Goal: Information Seeking & Learning: Learn about a topic

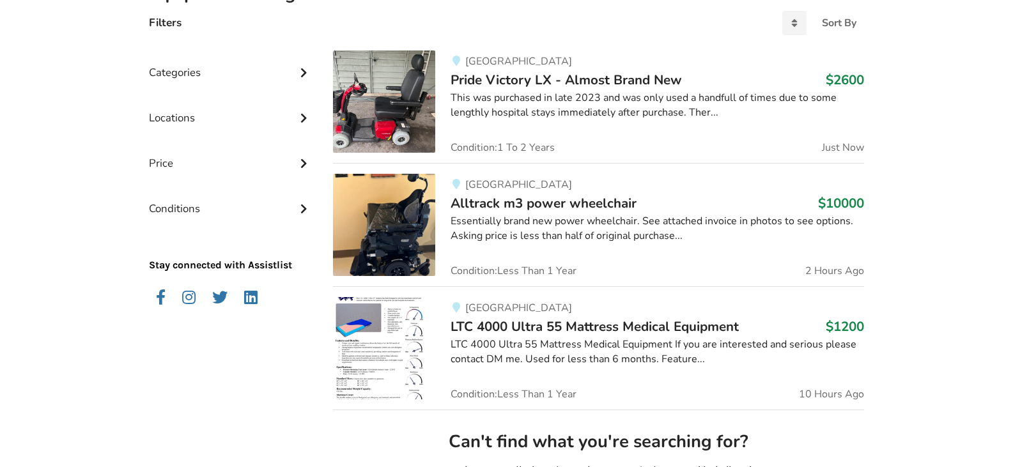
scroll to position [64, 0]
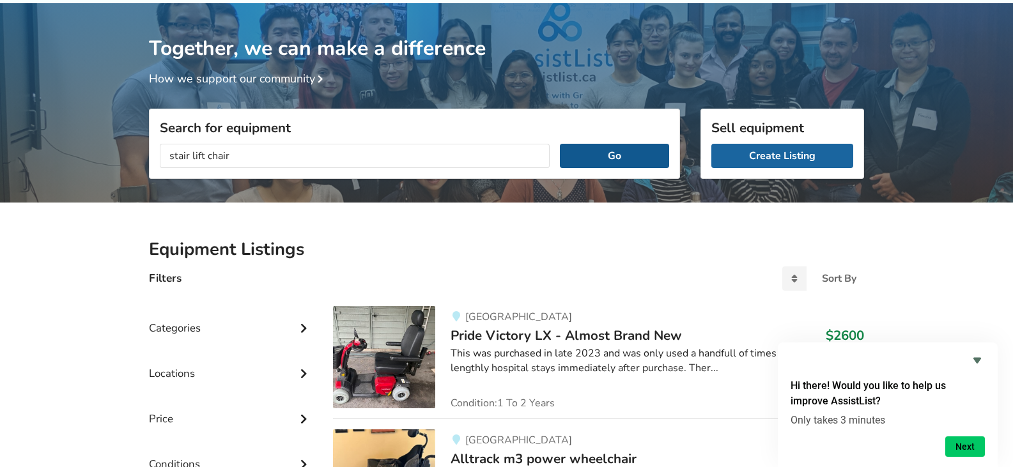
type input "stair lift chair"
click at [631, 154] on button "Go" at bounding box center [614, 156] width 109 height 24
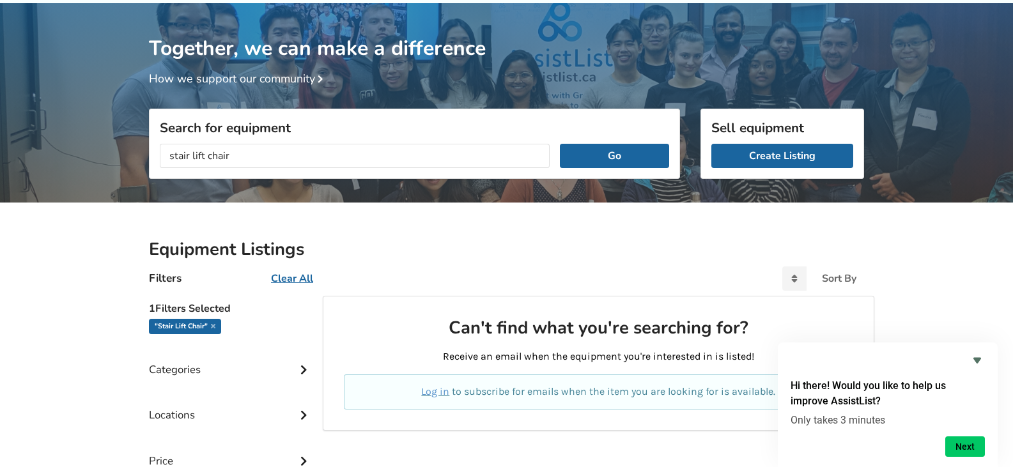
click at [300, 369] on icon at bounding box center [303, 368] width 13 height 11
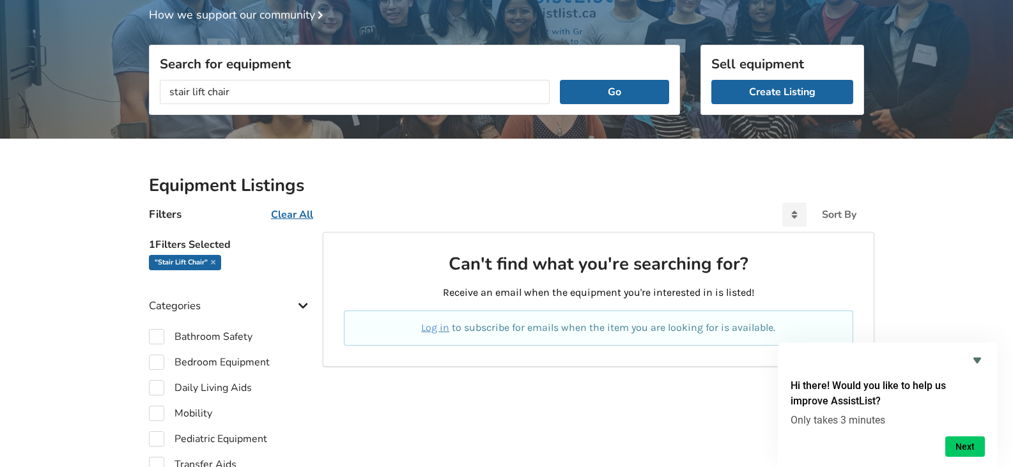
scroll to position [192, 0]
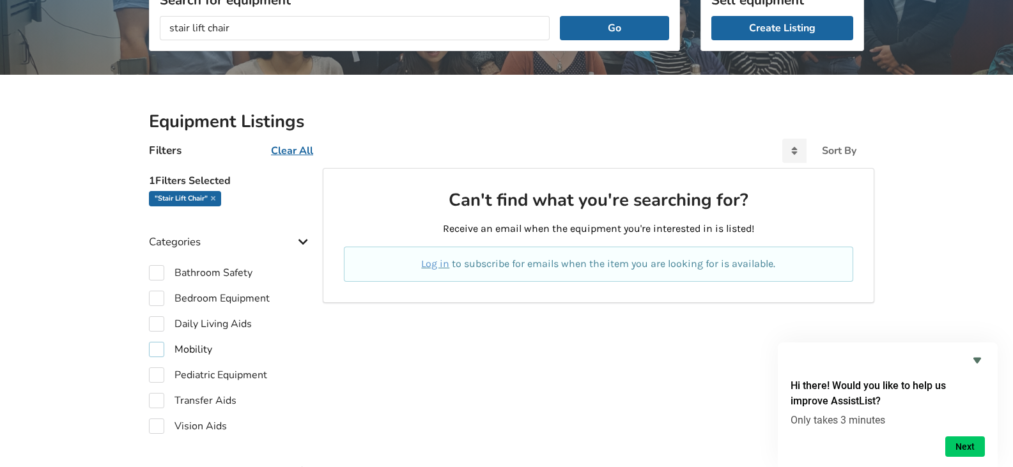
click at [155, 347] on label "Mobility" at bounding box center [180, 349] width 63 height 15
checkbox input "true"
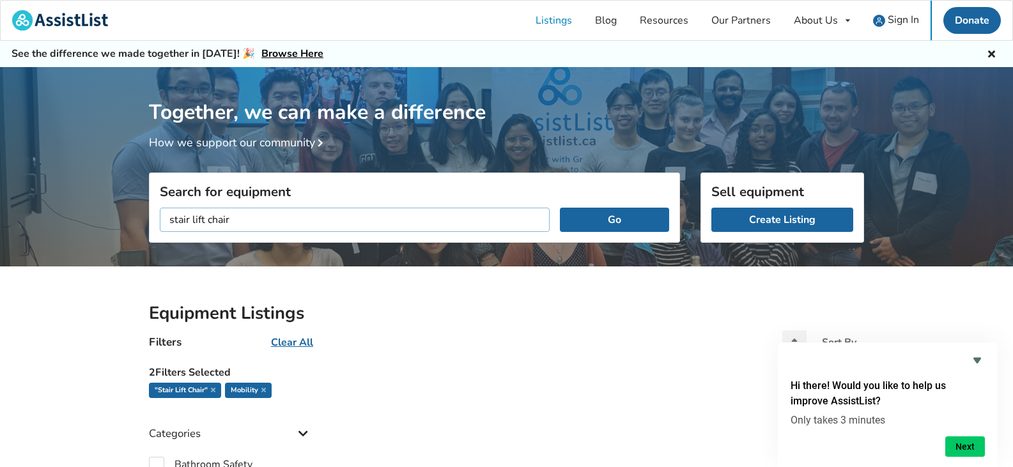
drag, startPoint x: 208, startPoint y: 220, endPoint x: 266, endPoint y: 216, distance: 58.9
click at [266, 216] on input "stair lift chair" at bounding box center [355, 220] width 390 height 24
type input "stair lift"
click at [560, 208] on button "Go" at bounding box center [614, 220] width 109 height 24
click at [627, 220] on button "Go" at bounding box center [614, 220] width 109 height 24
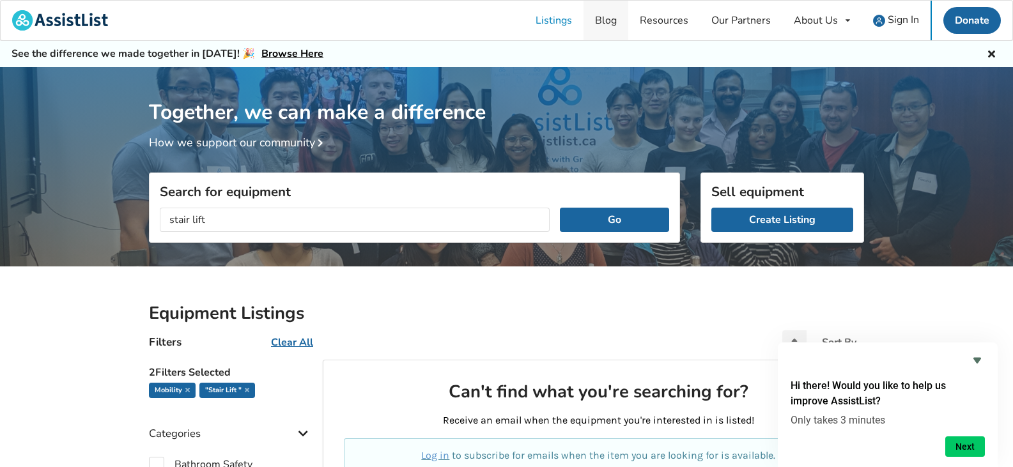
click at [610, 20] on link "Blog" at bounding box center [605, 21] width 45 height 40
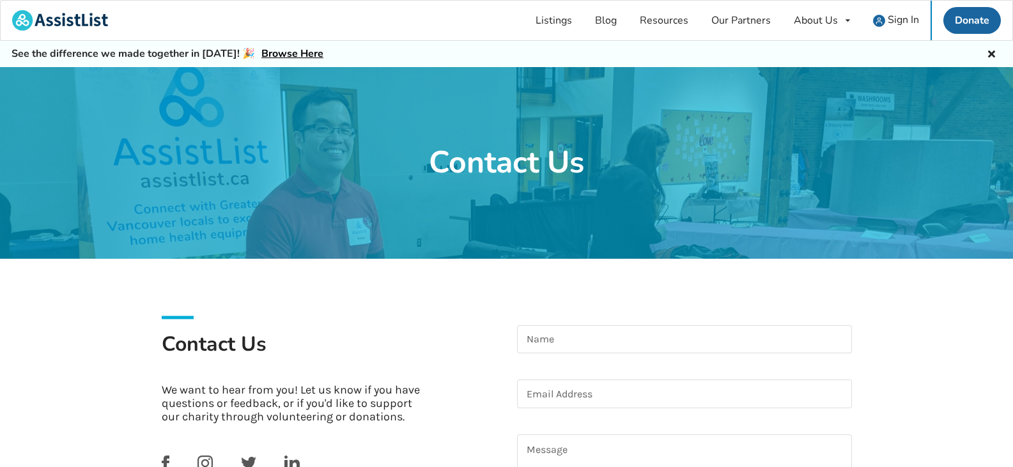
scroll to position [192, 0]
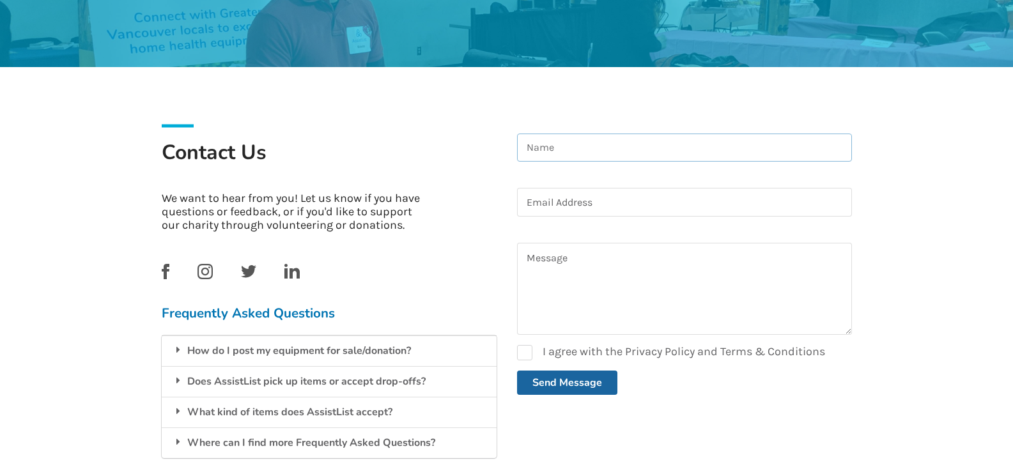
click at [638, 149] on input at bounding box center [684, 148] width 335 height 29
type input "Fanta"
click at [570, 200] on input at bounding box center [684, 202] width 335 height 29
type input "fanta_tait@msn.com"
click at [537, 256] on textarea at bounding box center [684, 289] width 335 height 92
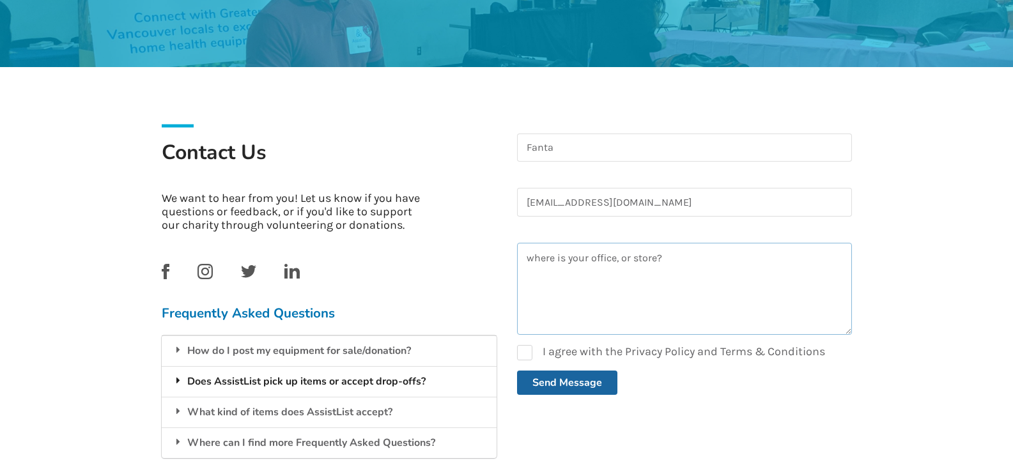
type textarea "where is your office, or store?"
click at [320, 380] on div "Does AssistList pick up items or accept drop-offs?" at bounding box center [329, 381] width 335 height 31
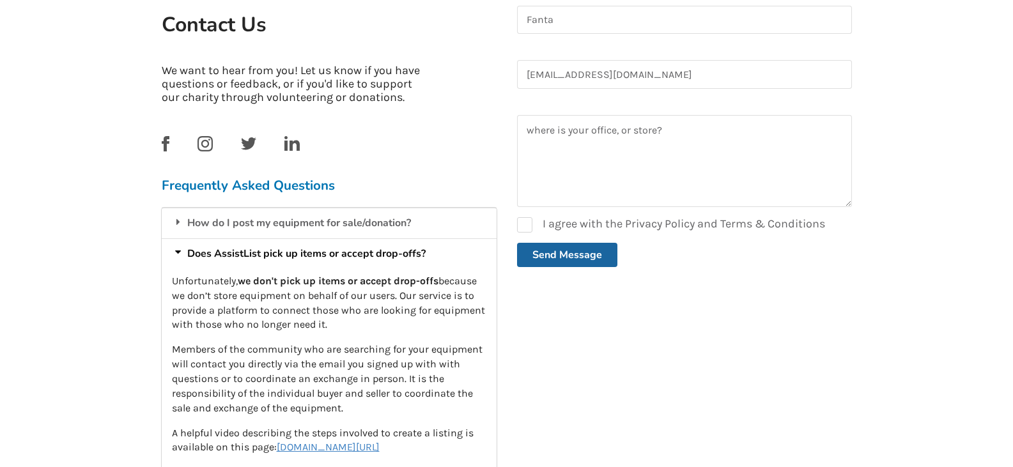
scroll to position [447, 0]
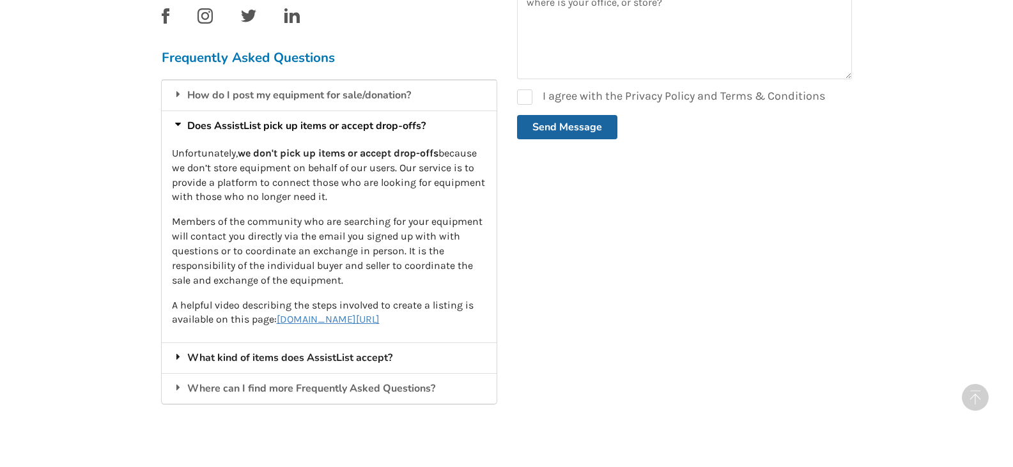
click at [288, 353] on div "What kind of items does AssistList accept?" at bounding box center [329, 357] width 335 height 31
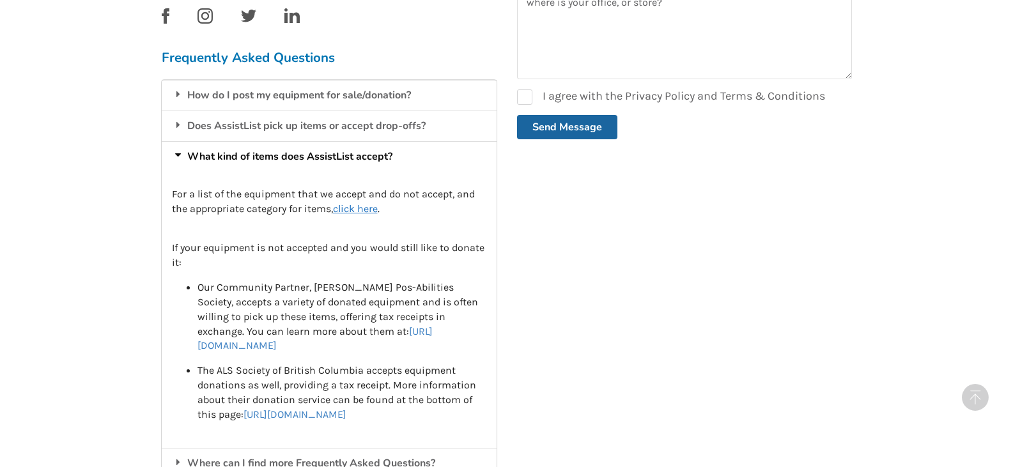
click at [360, 208] on u "click here" at bounding box center [355, 209] width 45 height 12
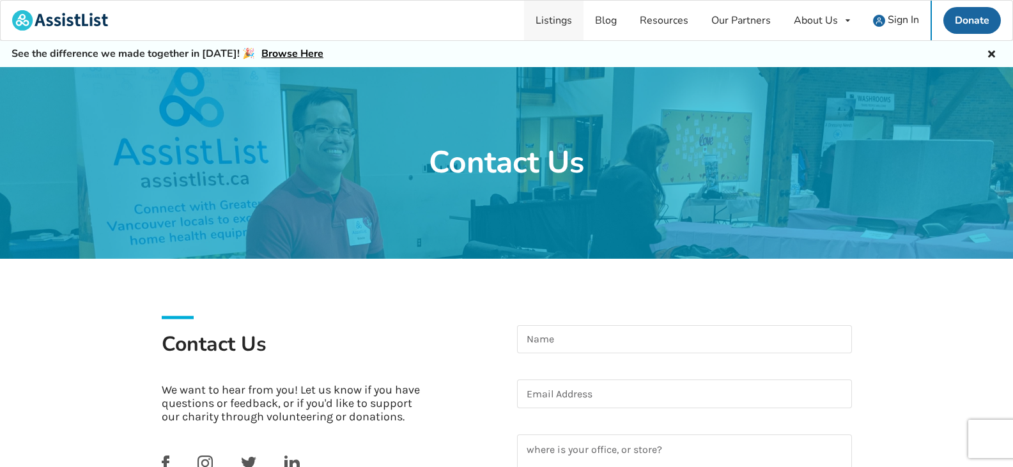
click at [561, 19] on link "Listings" at bounding box center [553, 21] width 59 height 40
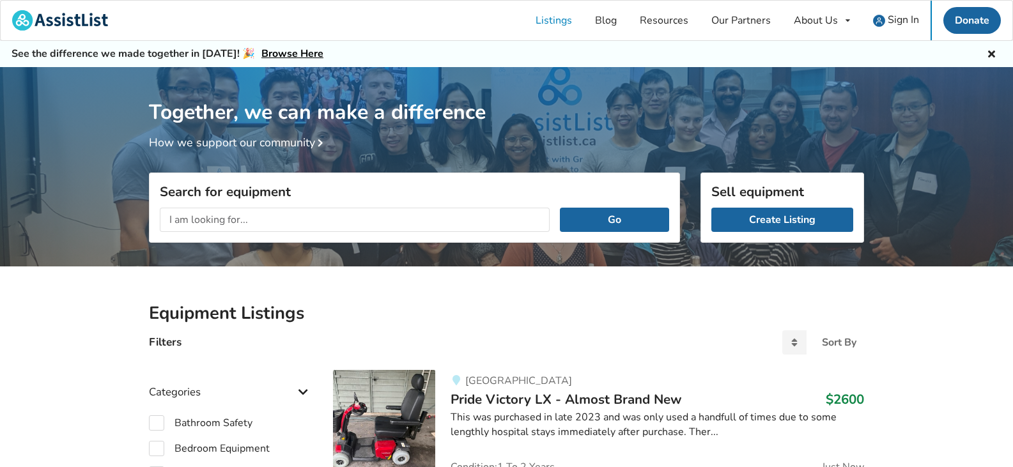
scroll to position [128, 0]
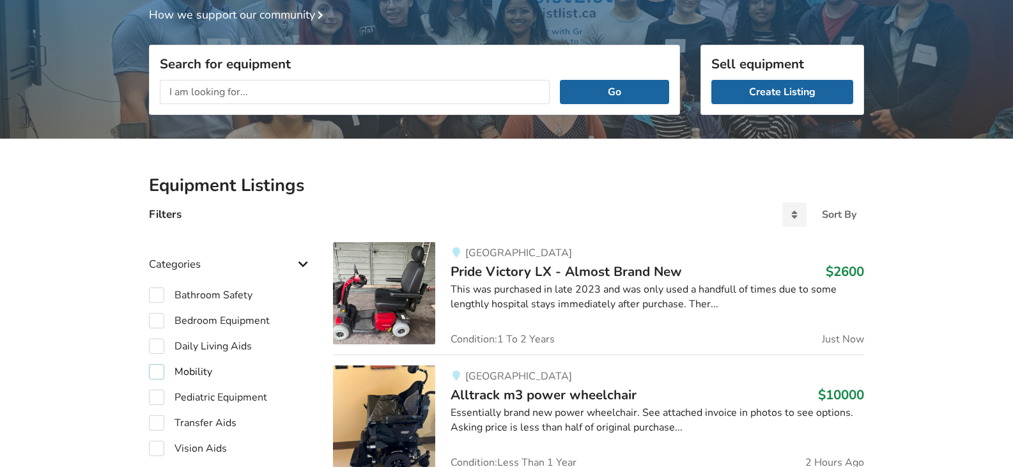
click at [156, 369] on label "Mobility" at bounding box center [180, 371] width 63 height 15
checkbox input "true"
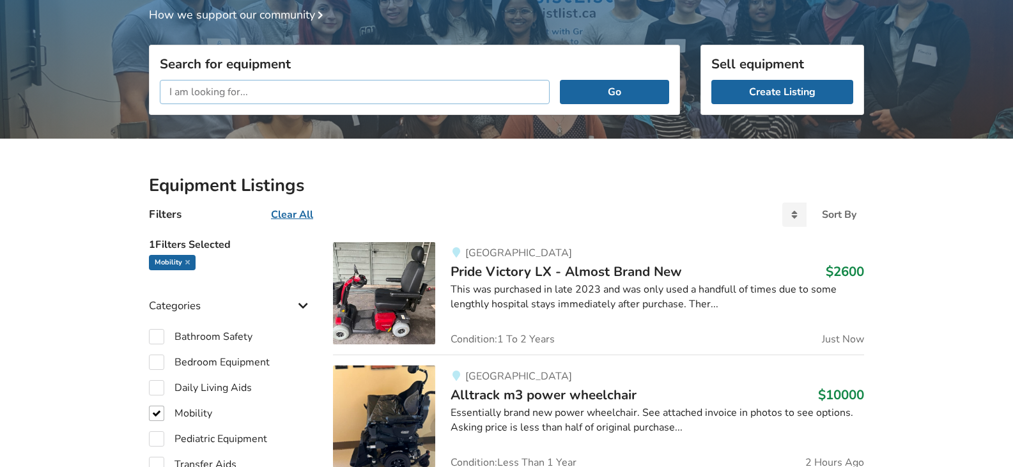
click at [175, 89] on input "text" at bounding box center [355, 92] width 390 height 24
type input "stair lift"
click at [621, 93] on button "Go" at bounding box center [614, 92] width 109 height 24
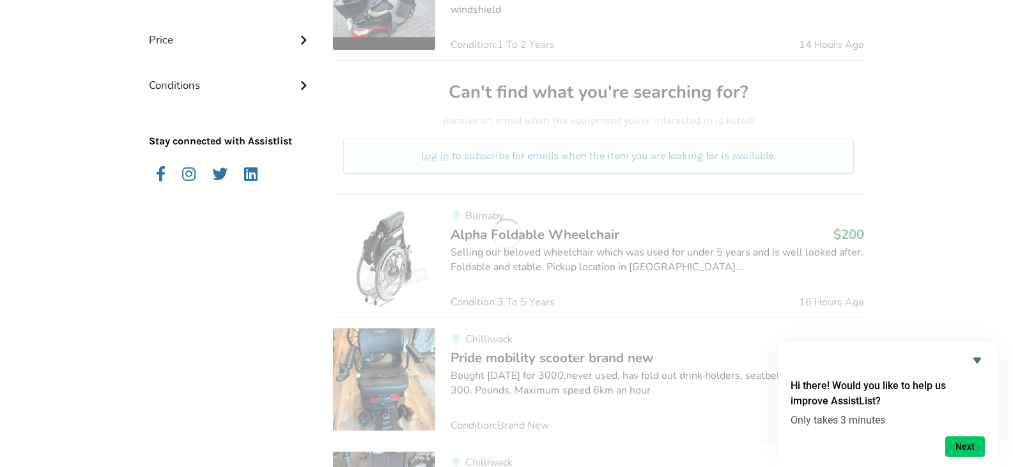
scroll to position [605, 0]
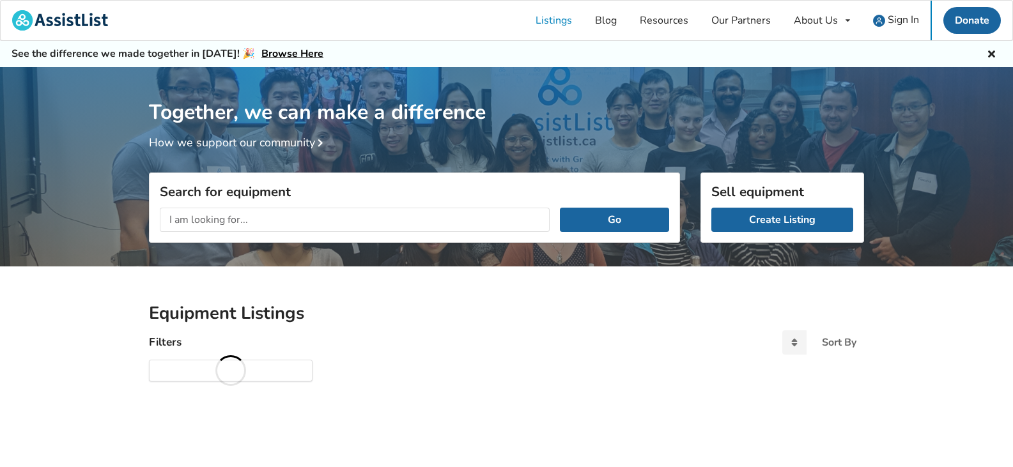
scroll to position [41, 0]
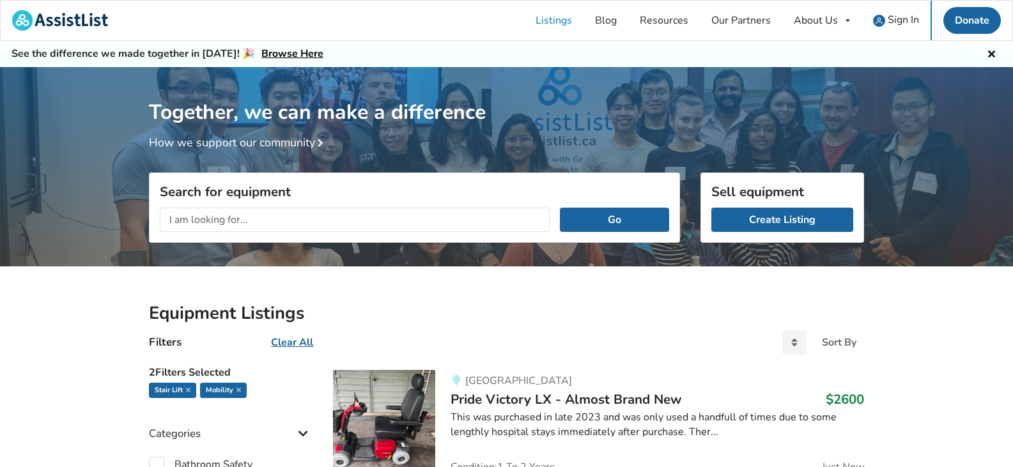
click at [181, 217] on input "text" at bounding box center [355, 220] width 390 height 24
type input "stair lift"
click at [622, 215] on button "Go" at bounding box center [614, 220] width 109 height 24
